Goal: Obtain resource: Obtain resource

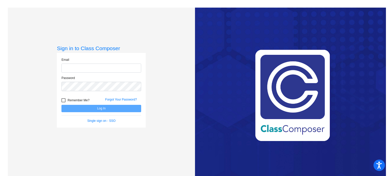
click at [75, 66] on input "email" at bounding box center [101, 68] width 80 height 9
type input "[EMAIL_ADDRESS][DOMAIN_NAME]"
click at [86, 92] on div "Password" at bounding box center [101, 85] width 87 height 19
click at [238, 0] on html "Accessibility Screen-Reader Guide, Feedback, and Issue Reporting | New window S…" at bounding box center [195, 88] width 390 height 176
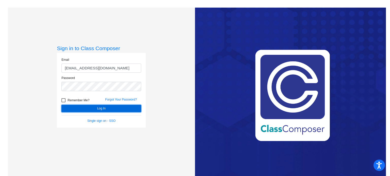
click at [78, 109] on button "Log In" at bounding box center [101, 108] width 80 height 7
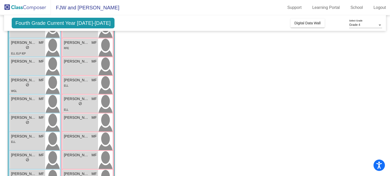
scroll to position [116, 0]
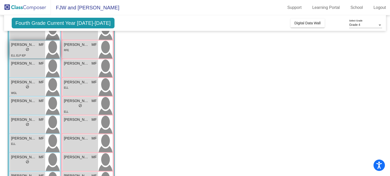
click at [30, 52] on div "lock do_not_disturb_alt" at bounding box center [27, 49] width 33 height 5
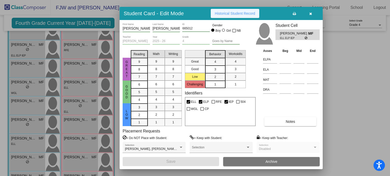
click at [240, 16] on button "Historical Student Record" at bounding box center [235, 13] width 48 height 9
click at [308, 11] on button "button" at bounding box center [310, 13] width 16 height 9
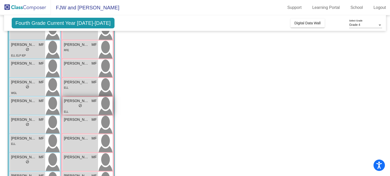
click at [80, 106] on span "do_not_disturb_alt" at bounding box center [80, 106] width 4 height 4
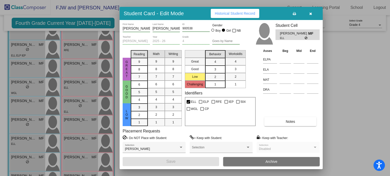
click at [236, 13] on span "Historical Student Record" at bounding box center [235, 13] width 40 height 4
